Goal: Transaction & Acquisition: Purchase product/service

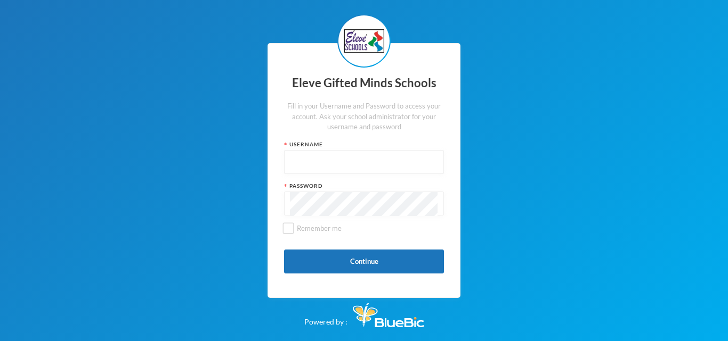
click at [316, 166] on input "text" at bounding box center [364, 163] width 148 height 24
type input "admin"
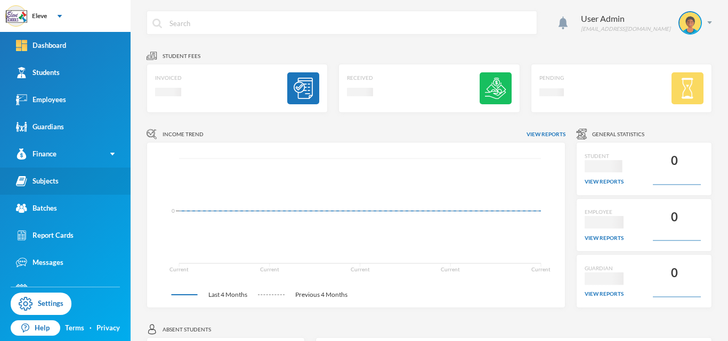
click at [42, 177] on div "Subjects" at bounding box center [37, 181] width 43 height 11
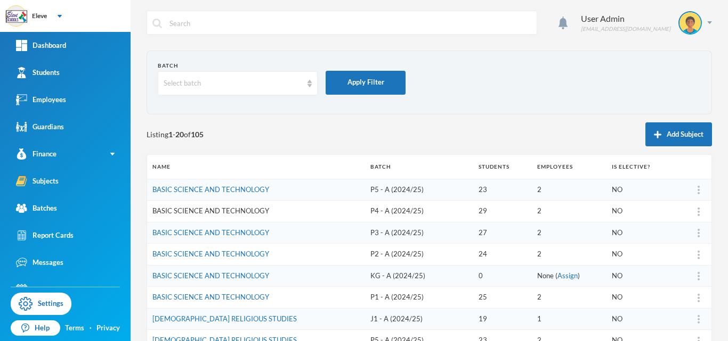
click at [200, 212] on link "BASIC SCIENCE AND TECHNOLOGY" at bounding box center [210, 211] width 117 height 9
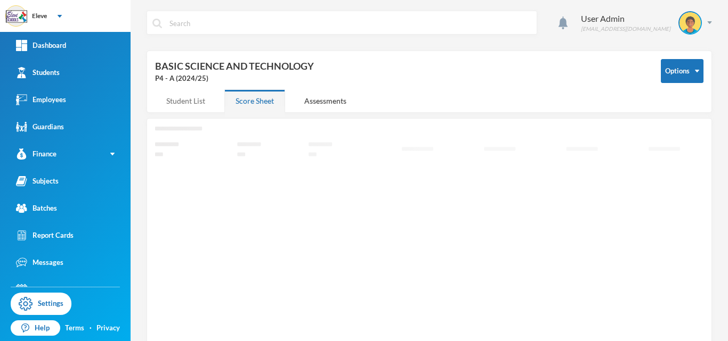
click at [181, 98] on div "Student List" at bounding box center [185, 100] width 61 height 23
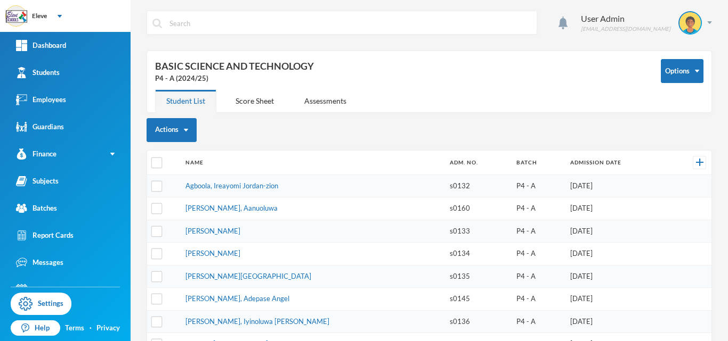
click at [571, 254] on td "[DATE]" at bounding box center [617, 254] width 105 height 23
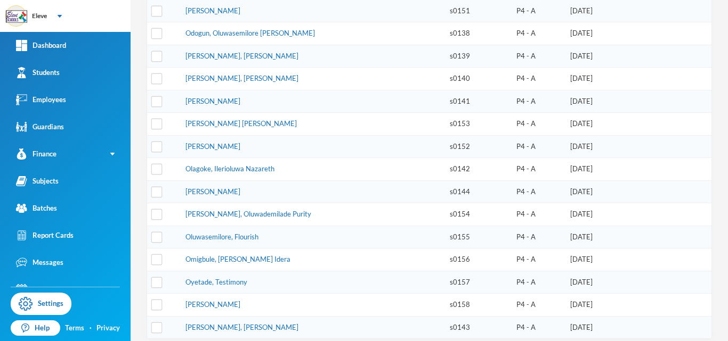
scroll to position [493, 0]
click at [218, 323] on link "[PERSON_NAME], [PERSON_NAME]" at bounding box center [241, 327] width 113 height 9
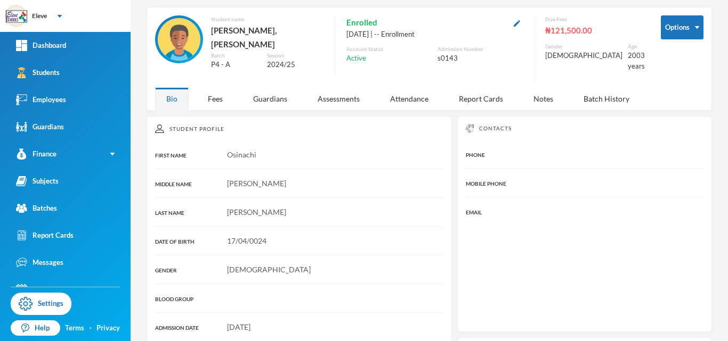
scroll to position [190, 0]
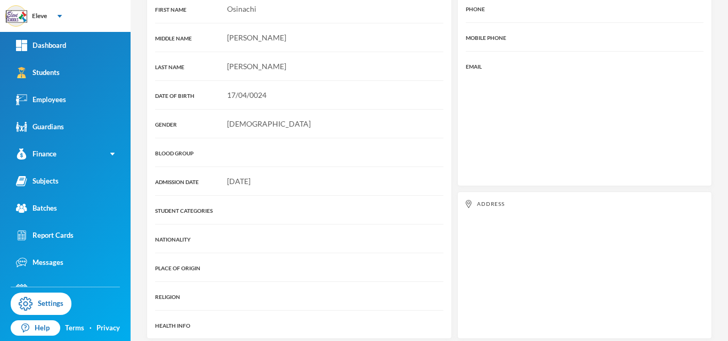
click at [218, 322] on div "HEALTH INFO" at bounding box center [191, 325] width 72 height 11
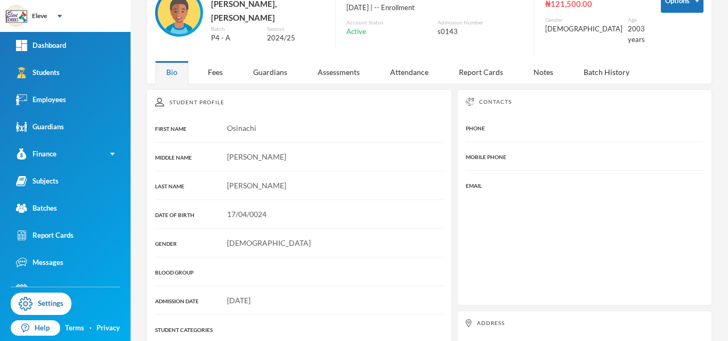
scroll to position [0, 0]
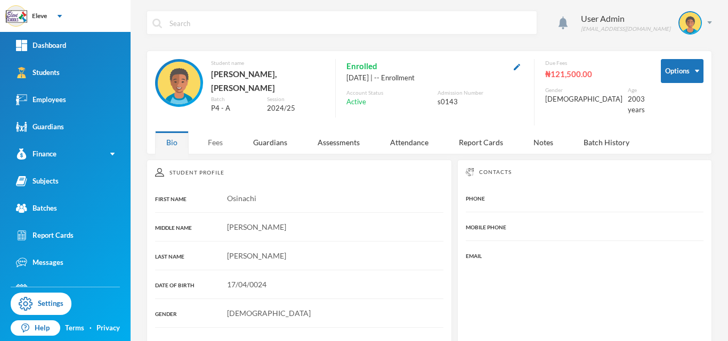
click at [215, 135] on div "Fees" at bounding box center [215, 142] width 37 height 23
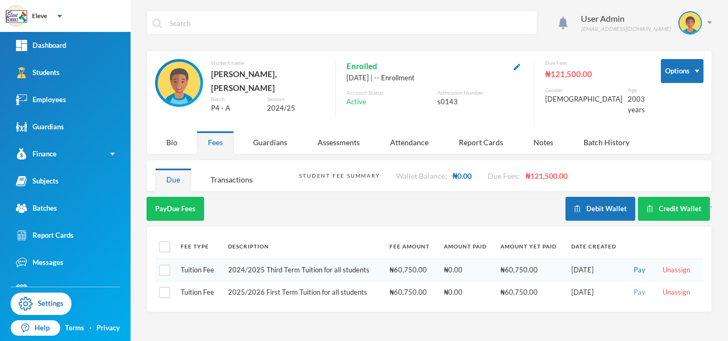
click at [634, 287] on button "Pay" at bounding box center [639, 293] width 18 height 12
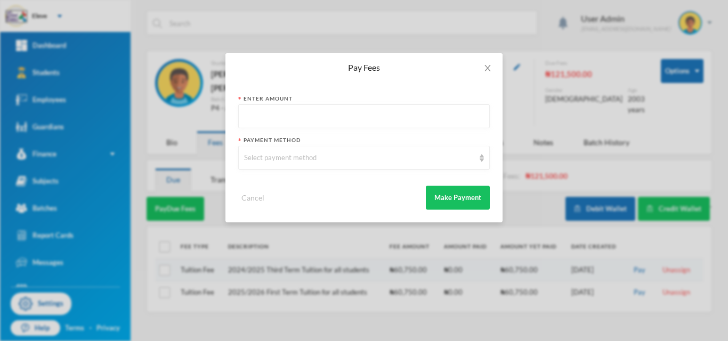
click at [366, 121] on input "text" at bounding box center [364, 117] width 240 height 24
type input "60750"
click at [306, 152] on div "Select payment method" at bounding box center [363, 158] width 251 height 24
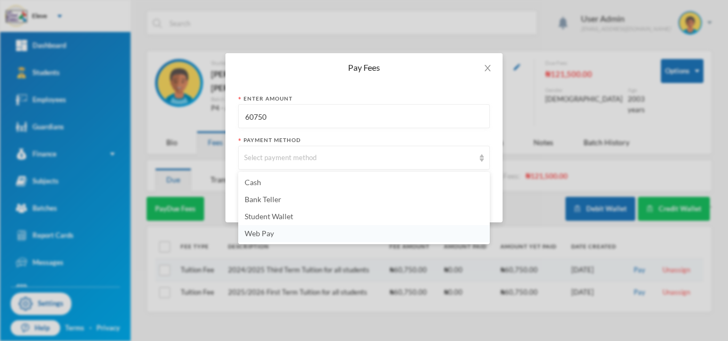
click at [251, 234] on span "Web Pay" at bounding box center [258, 233] width 29 height 9
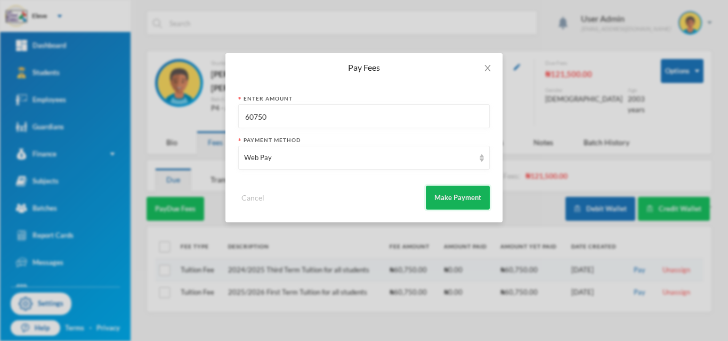
click at [448, 202] on button "Make Payment" at bounding box center [458, 198] width 64 height 24
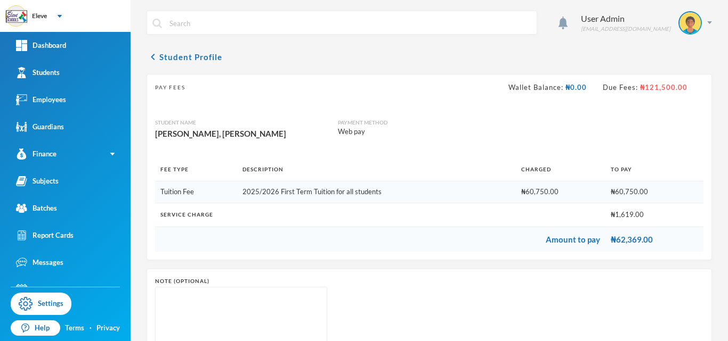
click at [617, 248] on td "₦62,369.00" at bounding box center [654, 239] width 98 height 25
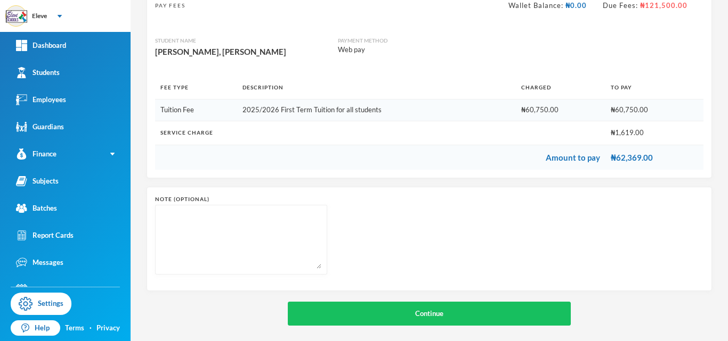
scroll to position [88, 0]
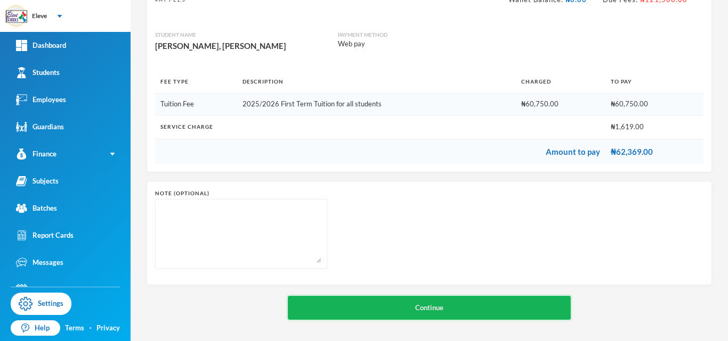
click at [434, 312] on button "Continue" at bounding box center [429, 308] width 283 height 24
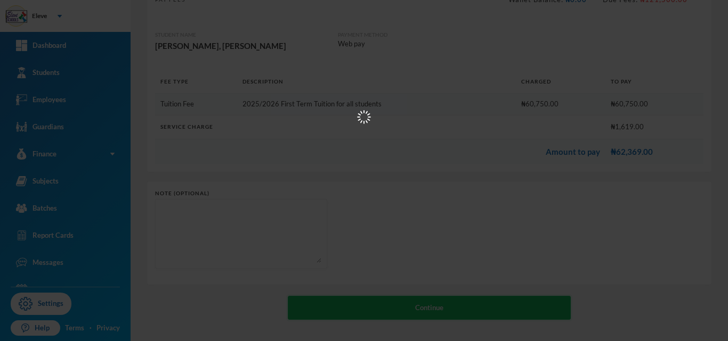
scroll to position [0, 0]
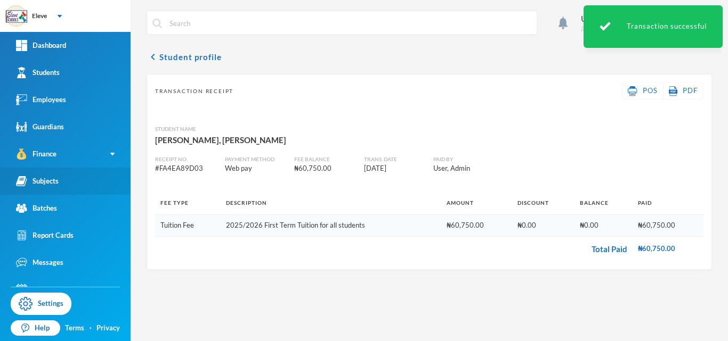
click at [42, 179] on div "Subjects" at bounding box center [37, 181] width 43 height 11
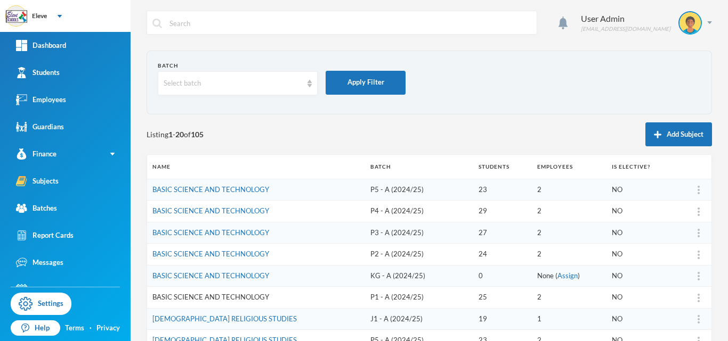
click at [256, 296] on link "BASIC SCIENCE AND TECHNOLOGY" at bounding box center [210, 297] width 117 height 9
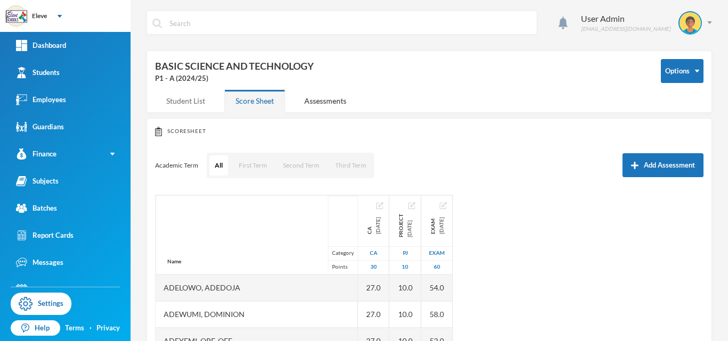
click at [177, 99] on div "Student List" at bounding box center [185, 100] width 61 height 23
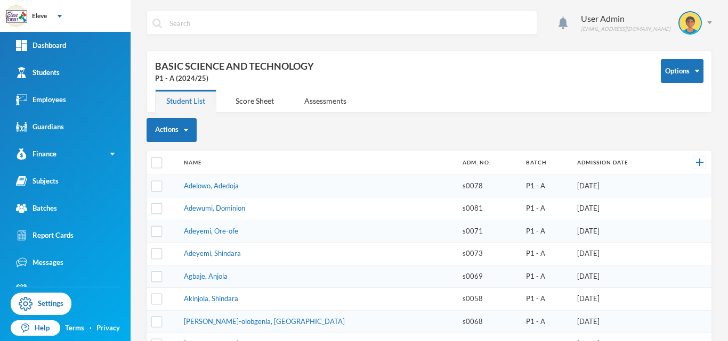
click at [531, 227] on td "P1 - A" at bounding box center [545, 231] width 51 height 23
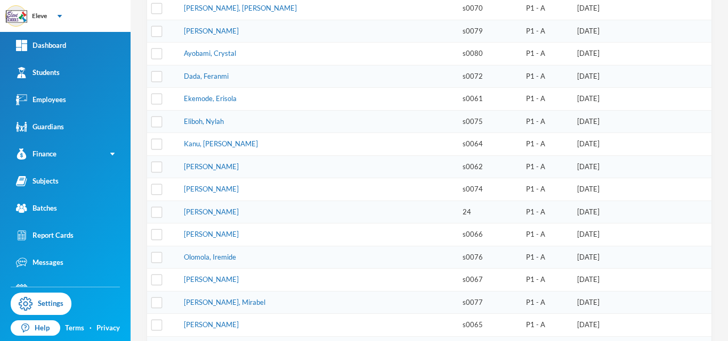
scroll to position [403, 0]
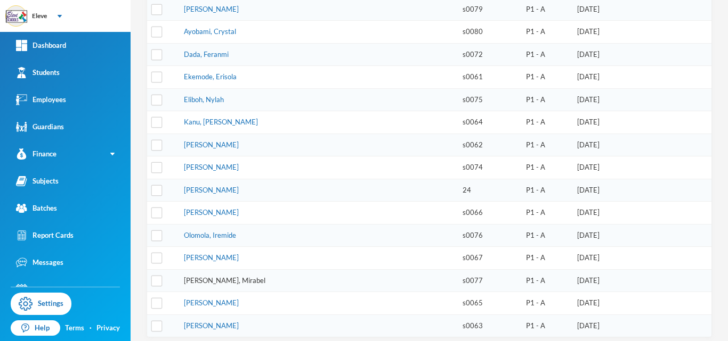
click at [211, 276] on link "[PERSON_NAME], Mirabel" at bounding box center [224, 280] width 81 height 9
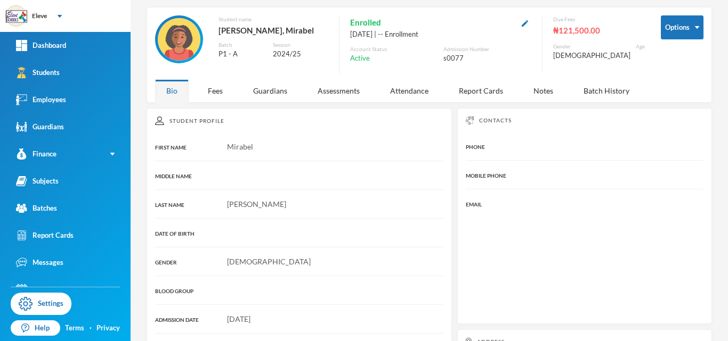
scroll to position [190, 0]
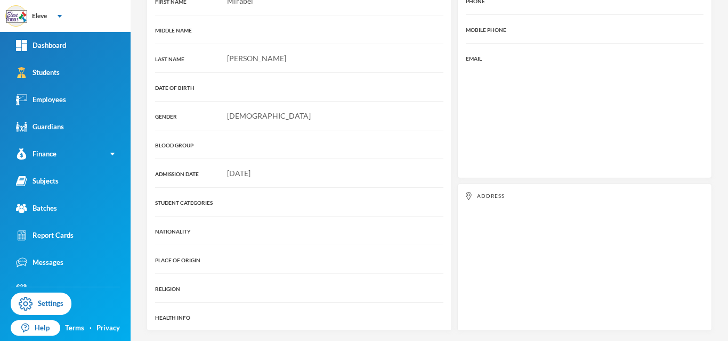
click at [456, 129] on div "Student Profile FIRST NAME [PERSON_NAME] MIDDLE NAME LAST NAME [PERSON_NAME] DA…" at bounding box center [428, 146] width 565 height 369
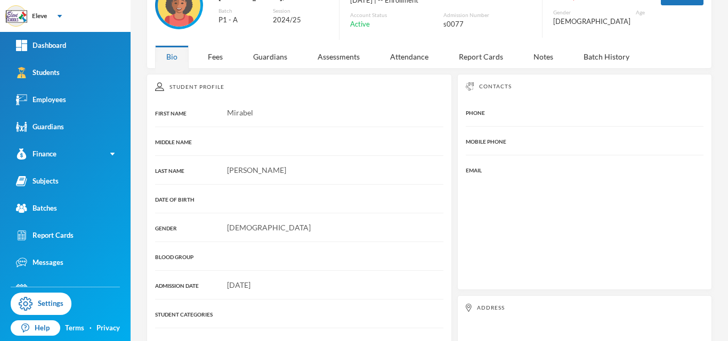
scroll to position [0, 0]
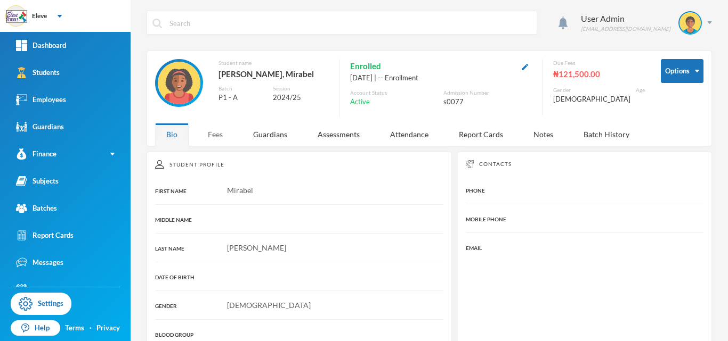
click at [215, 136] on div "Fees" at bounding box center [215, 134] width 37 height 23
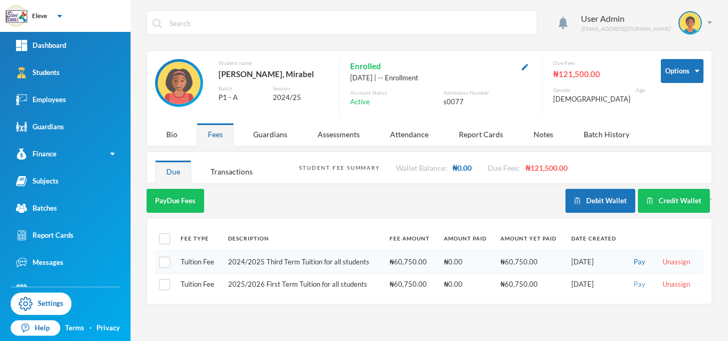
click at [641, 289] on button "Pay" at bounding box center [639, 285] width 18 height 12
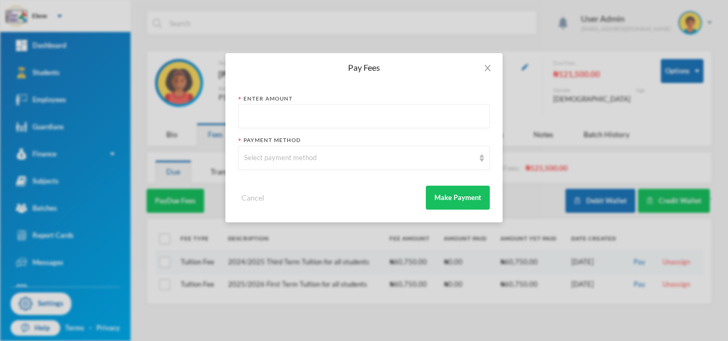
click at [389, 124] on input "text" at bounding box center [364, 117] width 240 height 24
type input "60750"
click at [336, 159] on div "Select payment method" at bounding box center [359, 158] width 230 height 11
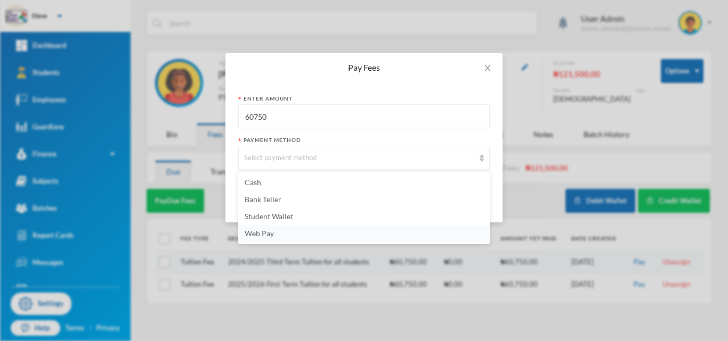
click at [253, 235] on span "Web Pay" at bounding box center [258, 233] width 29 height 9
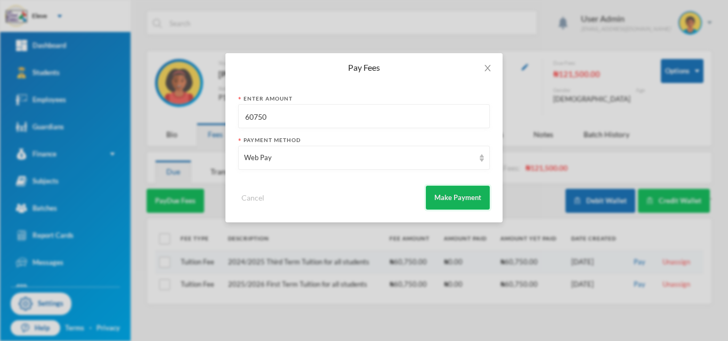
click at [443, 198] on button "Make Payment" at bounding box center [458, 198] width 64 height 24
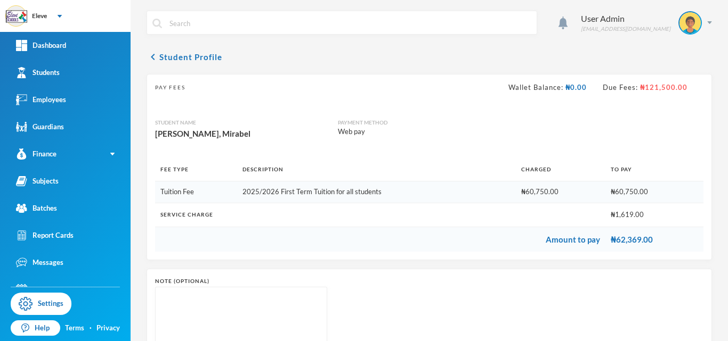
click at [443, 198] on td "2025/2026 First Term Tuition for all students" at bounding box center [376, 193] width 279 height 22
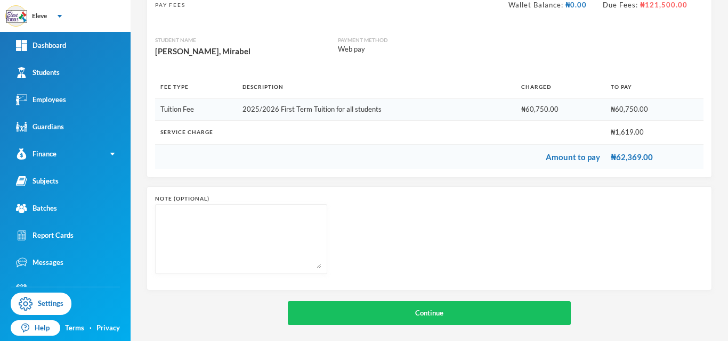
scroll to position [88, 0]
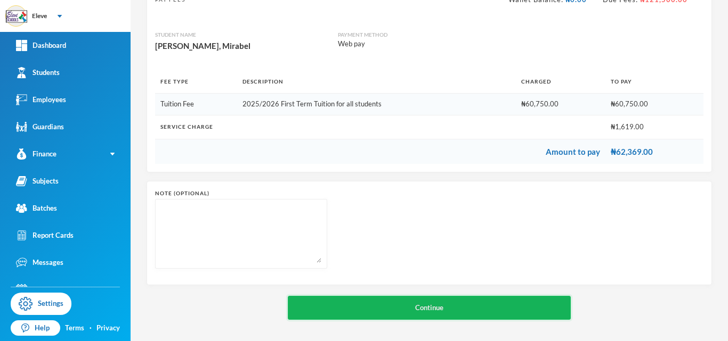
click at [429, 311] on button "Continue" at bounding box center [429, 308] width 283 height 24
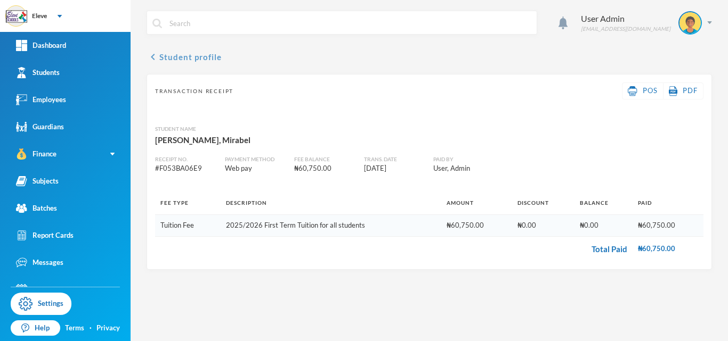
click at [150, 56] on icon "chevron_left" at bounding box center [152, 57] width 13 height 13
